Goal: Find specific page/section: Find specific page/section

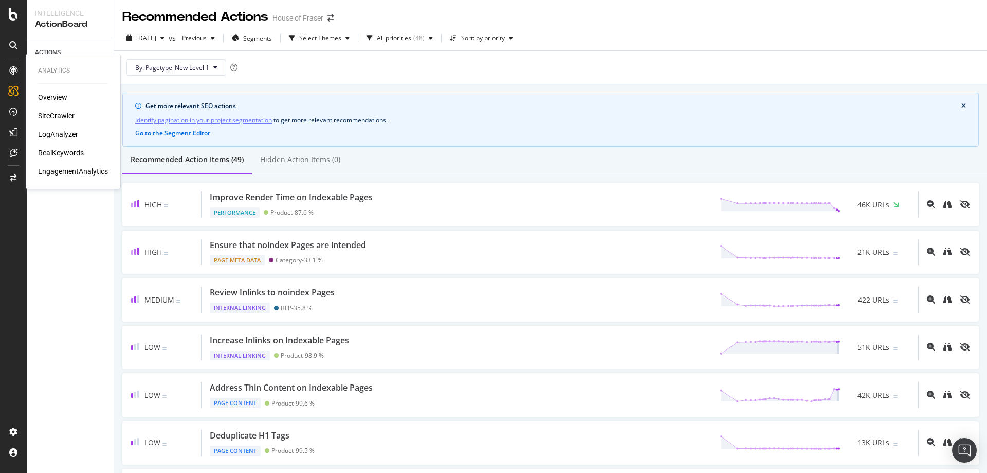
click at [50, 110] on div "Overview SiteCrawler LogAnalyzer RealKeywords EngagementAnalytics" at bounding box center [73, 134] width 70 height 84
click at [50, 114] on div "SiteCrawler" at bounding box center [56, 116] width 37 height 10
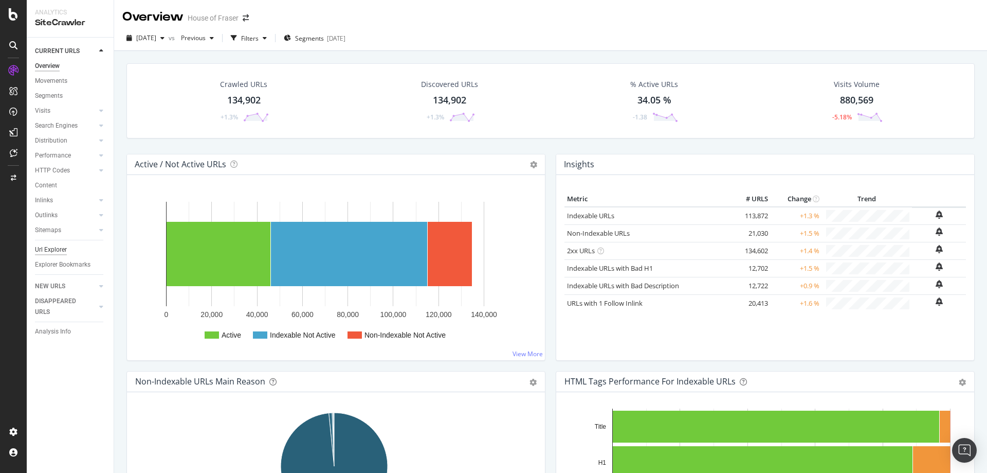
click at [52, 250] on div "Url Explorer" at bounding box center [51, 249] width 32 height 11
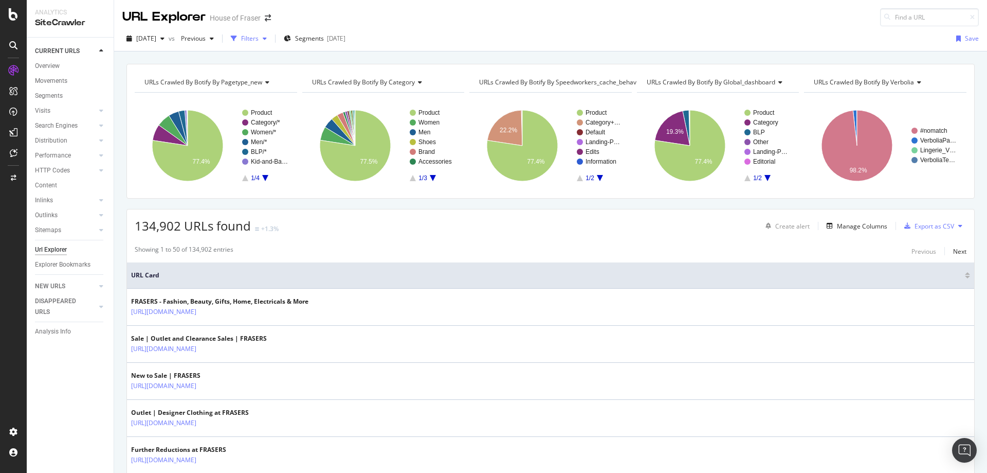
click at [259, 42] on div "Filters" at bounding box center [249, 38] width 17 height 9
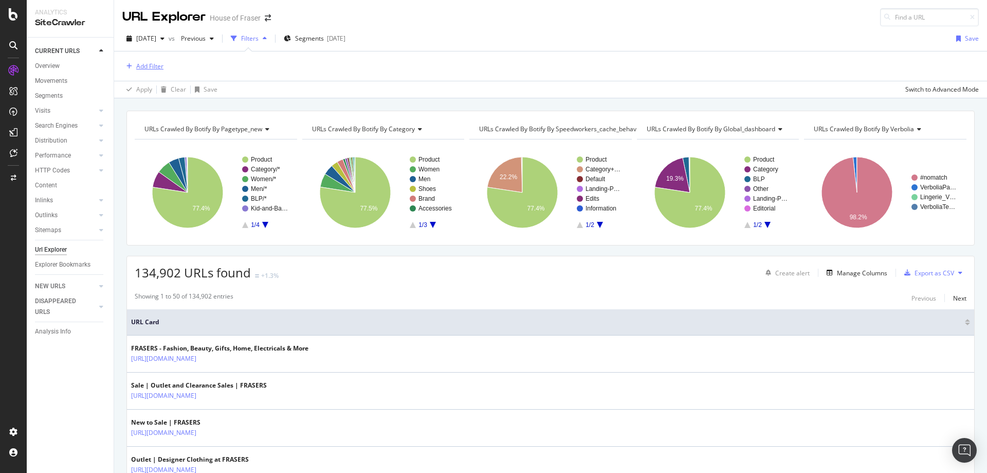
click at [132, 65] on div "button" at bounding box center [129, 66] width 14 height 6
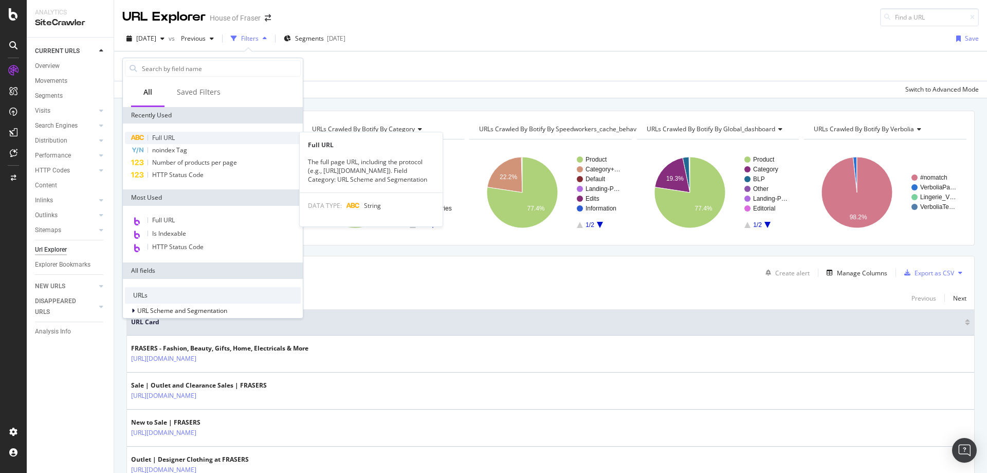
click at [160, 133] on div "Full URL" at bounding box center [213, 138] width 176 height 12
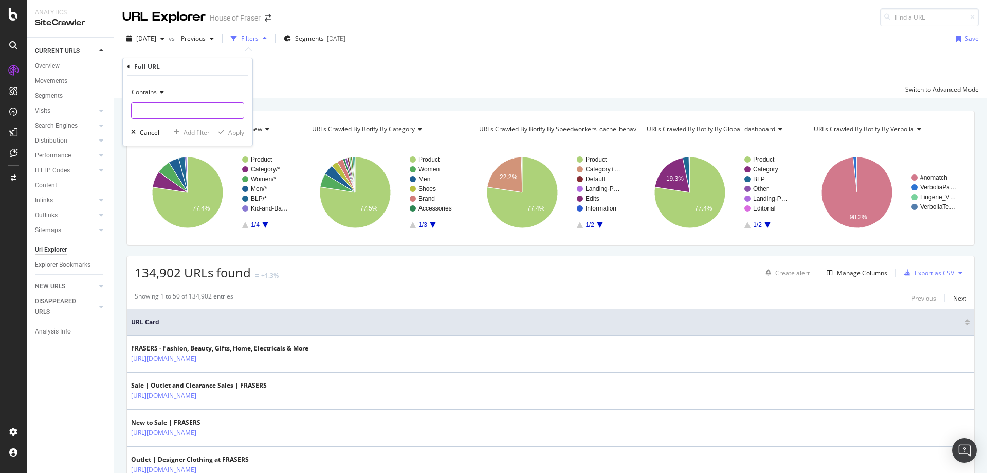
click at [172, 113] on input "text" at bounding box center [188, 110] width 112 height 16
type input "/[PERSON_NAME]"
click at [233, 135] on div "Apply" at bounding box center [236, 132] width 16 height 9
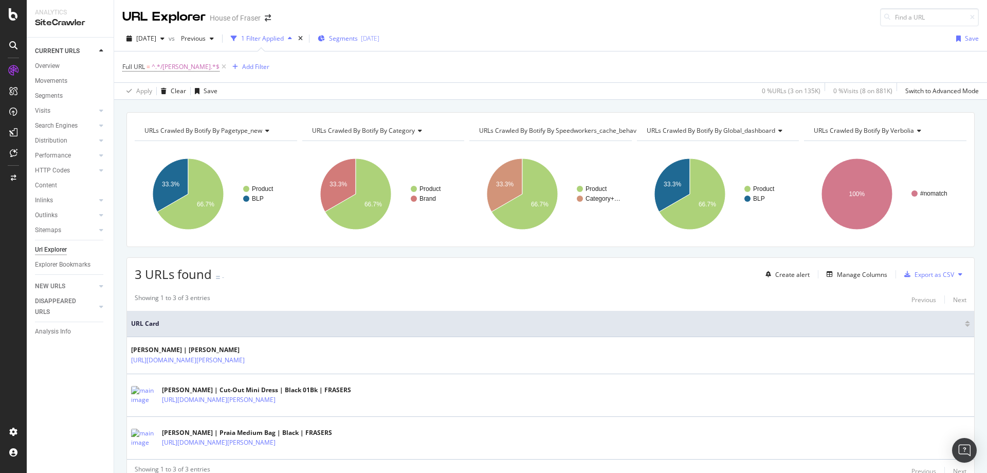
click at [358, 36] on span "Segments" at bounding box center [343, 38] width 29 height 9
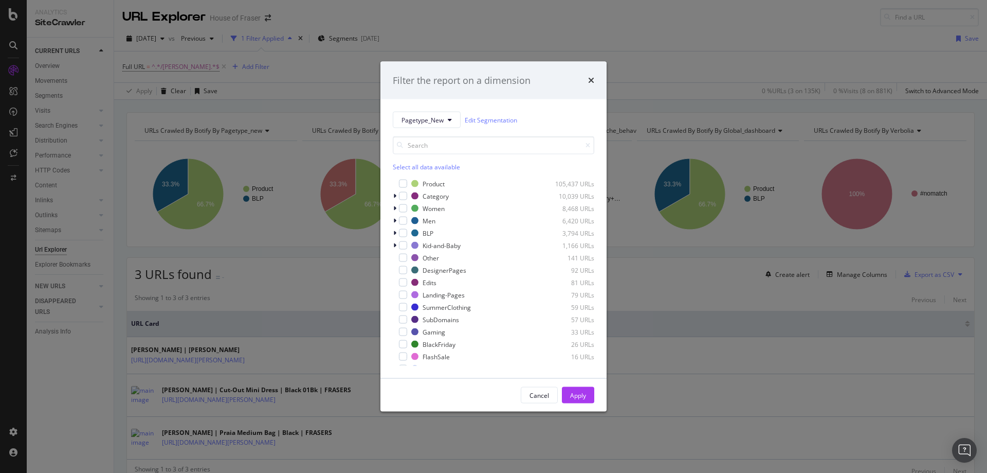
click at [406, 163] on div "Select all data available" at bounding box center [494, 166] width 202 height 9
click at [406, 181] on div "modal" at bounding box center [403, 183] width 8 height 8
click at [579, 392] on div "Apply" at bounding box center [578, 394] width 16 height 9
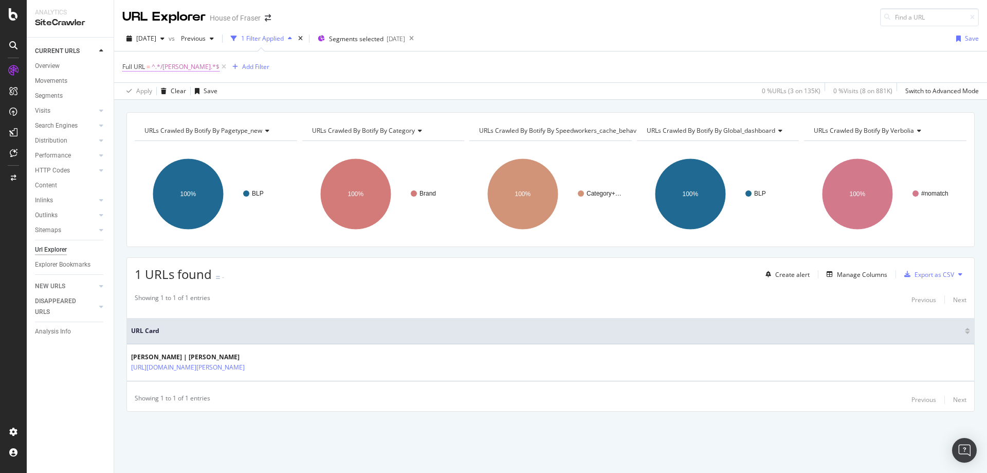
click at [197, 64] on span "^.*/[PERSON_NAME].*$" at bounding box center [186, 67] width 68 height 14
click at [184, 111] on input "/[PERSON_NAME]" at bounding box center [180, 109] width 97 height 16
click at [183, 110] on input "/[PERSON_NAME]" at bounding box center [180, 109] width 97 height 16
type input "/[PERSON_NAME]"
click at [228, 130] on div "Apply" at bounding box center [236, 131] width 16 height 9
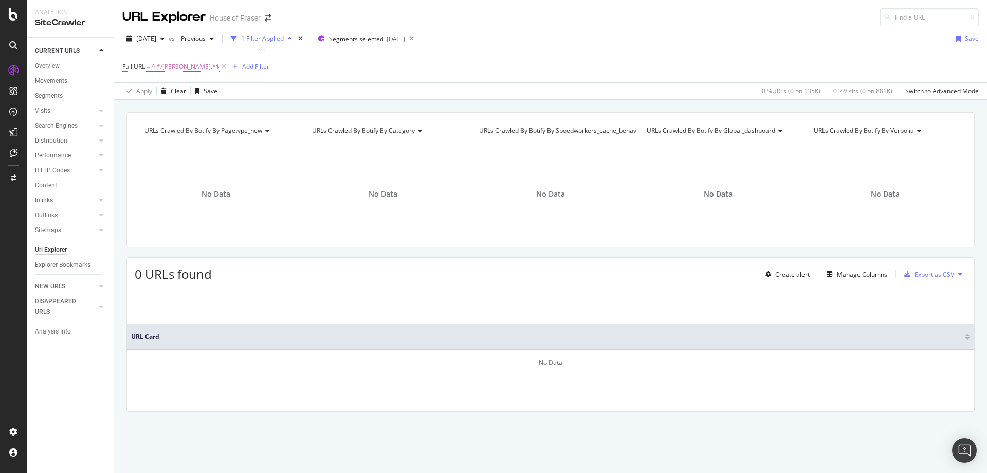
click at [165, 62] on span "^.*/[PERSON_NAME].*$" at bounding box center [186, 67] width 68 height 14
click at [161, 113] on input "/[PERSON_NAME]" at bounding box center [180, 109] width 97 height 16
type input "/[PERSON_NAME]"
click at [237, 135] on div "Apply" at bounding box center [236, 131] width 16 height 9
